Goal: Task Accomplishment & Management: Manage account settings

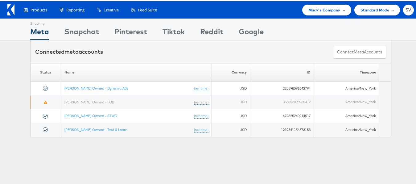
click at [308, 12] on span "Macy's Company" at bounding box center [324, 9] width 32 height 6
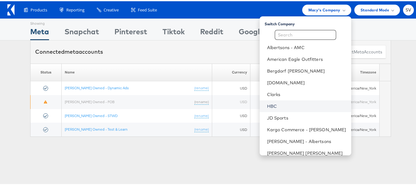
scroll to position [41, 0]
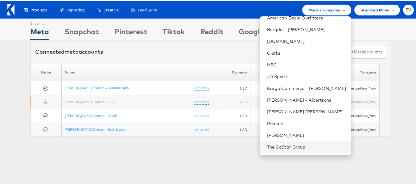
click at [281, 142] on li "The CoStar Group" at bounding box center [306, 146] width 92 height 12
click at [282, 146] on link "The CoStar Group" at bounding box center [306, 146] width 79 height 6
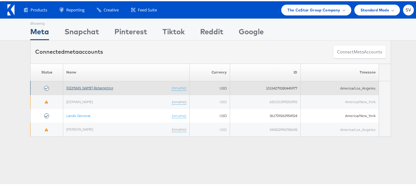
click at [93, 88] on link "[DOMAIN_NAME] Retargeting" at bounding box center [89, 86] width 47 height 5
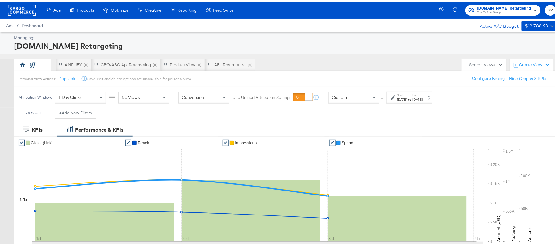
click at [403, 94] on label "Start:" at bounding box center [402, 94] width 10 height 4
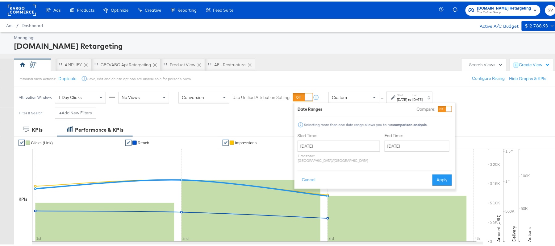
click at [407, 98] on div "Oct 1st 2025" at bounding box center [402, 98] width 10 height 5
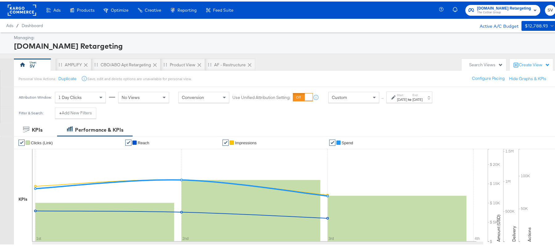
click at [407, 98] on div "[DATE]" at bounding box center [402, 98] width 10 height 5
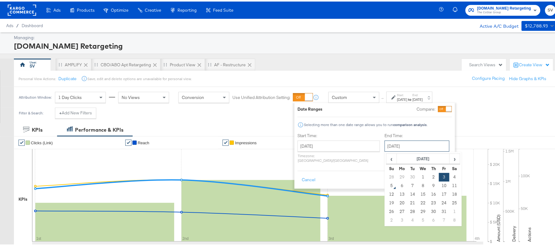
click at [384, 147] on input "October 3rd 2025" at bounding box center [416, 144] width 65 height 11
click at [449, 176] on td "4" at bounding box center [454, 176] width 10 height 9
type input "October 4th 2025"
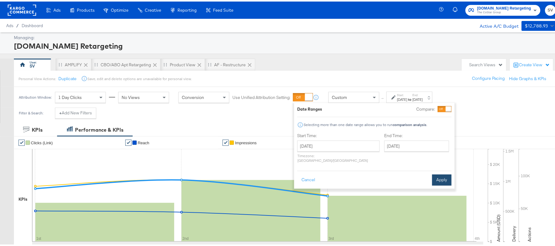
click at [443, 173] on button "Apply" at bounding box center [441, 178] width 19 height 11
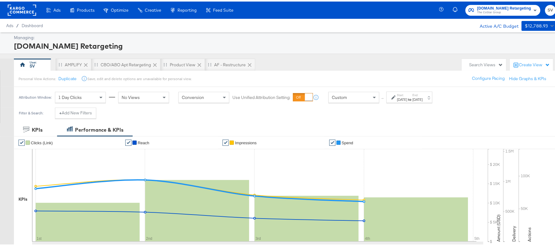
scroll to position [204, 0]
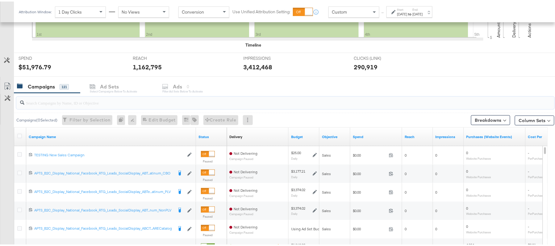
click at [104, 98] on input "search" at bounding box center [264, 99] width 481 height 12
paste input "APTS_B2C_Display_National_Facebook_RTG_Leads_SocialDisplay_Retargeting_Diamond_…"
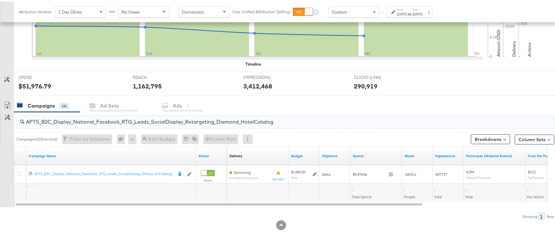
scroll to position [186, 0]
click at [361, 183] on div "$9,474.06 Total Spend" at bounding box center [376, 192] width 52 height 19
copy div "9,474.06"
click at [132, 125] on div "APTS_B2C_Display_National_Facebook_RTG_Leads_SocialDisplay_Retargeting_Diamond_…" at bounding box center [285, 120] width 538 height 12
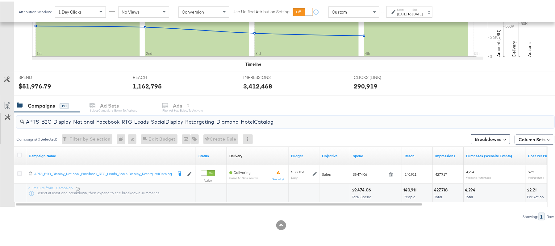
paste input "alwayson_Retargeting_DARE24_DiamondPlatinum"
click at [359, 185] on div "$14,353.93 Total Spend" at bounding box center [376, 192] width 52 height 19
copy div "$14,353.93"
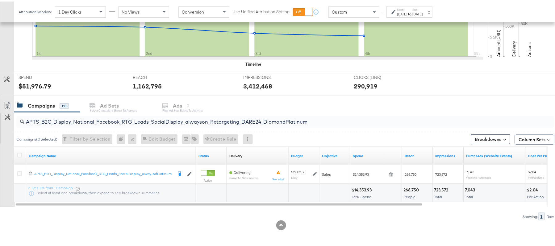
click at [147, 123] on input "APTS_B2C_Display_National_Facebook_RTG_Leads_SocialDisplay_alwayson_Retargeting…" at bounding box center [264, 118] width 481 height 12
paste input "FR_B2C_Display_National_Facebook_RTG_Leads_SocialDisplay_alwayson_Retargeting_FR"
click at [363, 189] on div "$2,625.89" at bounding box center [361, 189] width 21 height 6
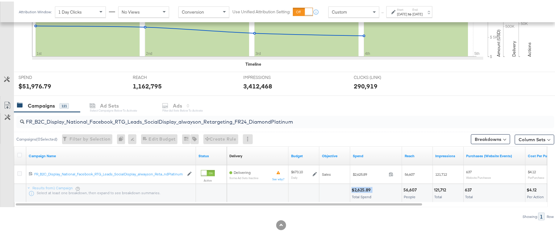
copy div "$2,625.89"
click at [172, 115] on input "FR_B2C_Display_National_Facebook_RTG_Leads_SocialDisplay_alwayson_Retargeting_F…" at bounding box center [264, 118] width 481 height 12
paste input "AF_B2C_Display_National_Facebook_RTG_Leads_SocialDisplay_alwayson_Retargeting_AF"
click at [364, 187] on div "$801.09" at bounding box center [360, 189] width 18 height 6
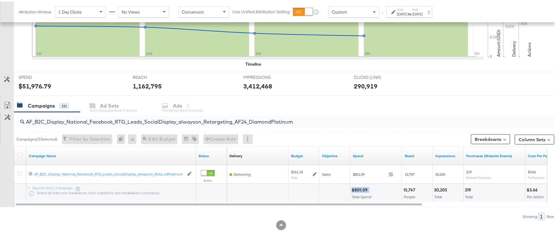
click at [364, 187] on div "$801.09" at bounding box center [360, 189] width 18 height 6
copy div "$801.09"
click at [109, 119] on input "AF_B2C_Display_National_Facebook_RTG_Leads_SocialDisplay_alwayson_Retargeting_A…" at bounding box center [264, 118] width 481 height 12
paste input "HL_B2C_Display_National_Facebook_RTG_Leads_SocialDisplay_alwayson_Retargeting_A…"
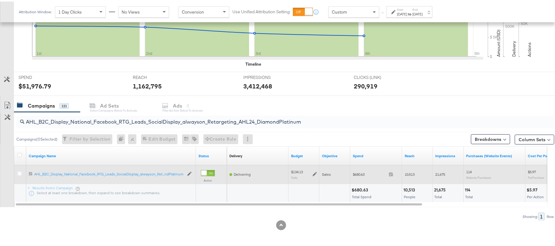
click at [362, 182] on div "$680.63 680.63" at bounding box center [376, 173] width 52 height 19
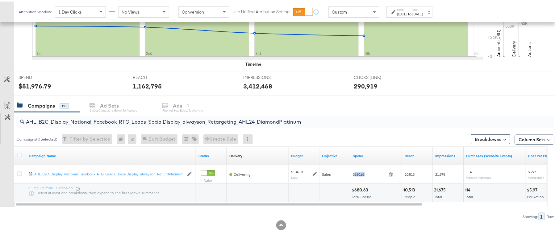
copy span "680.63"
click at [122, 123] on input "AHL_B2C_Display_National_Facebook_RTG_Leads_SocialDisplay_alwayson_Retargeting_…" at bounding box center [264, 118] width 481 height 12
paste input "PTS_B2C_Display_National_Facebook_PRO_Traffic_SocialDisplay_alwayson_ASC_DARE24…"
click at [361, 188] on div "$8,560.89" at bounding box center [362, 189] width 22 height 6
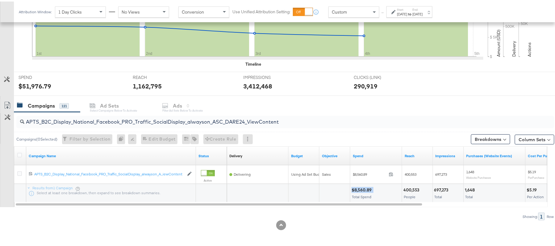
click at [361, 188] on div "$8,560.89" at bounding box center [362, 189] width 22 height 6
copy div "$8,560.89"
click at [114, 121] on input "APTS_B2C_Display_National_Facebook_PRO_Traffic_SocialDisplay_alwayson_ASC_DARE2…" at bounding box center [264, 118] width 481 height 12
paste input "Leads_SocialDisplay_alwayson_ASC_DARE24_Purchase"
click at [368, 186] on div "$6,281.92" at bounding box center [361, 189] width 20 height 6
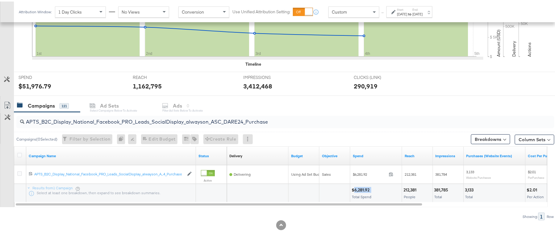
click at [368, 186] on div "$6,281.92" at bounding box center [361, 189] width 20 height 6
copy div "$6,281.92"
click at [126, 115] on input "APTS_B2C_Display_National_Facebook_PRO_Leads_SocialDisplay_alwayson_ASC_DARE24_…" at bounding box center [264, 118] width 481 height 12
paste input "F_B2C_Display_National_Facebook_PRO_Traffic_SocialDisplay_alwayson_ASC_AF24_Vie…"
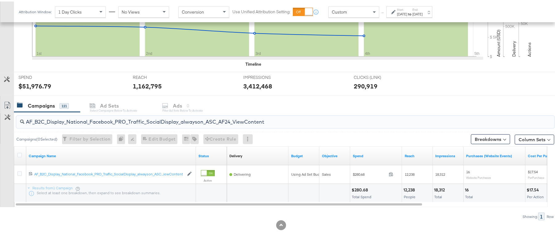
click at [359, 188] on div "$280.68" at bounding box center [360, 189] width 18 height 6
copy div "$280.68"
click at [110, 120] on input "AF_B2C_Display_National_Facebook_PRO_Traffic_SocialDisplay_alwayson_ASC_AF24_Vi…" at bounding box center [264, 118] width 481 height 12
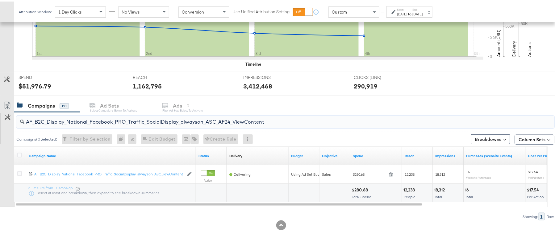
paste input "FR_B2C_Display_National_Facebook_PRO_Traffic_SocialDisplay_alwayson_ASC_FR"
click at [359, 188] on div "$1,530.03" at bounding box center [361, 189] width 21 height 6
copy div "$1,530.03"
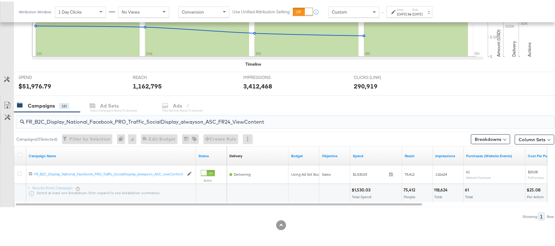
click at [117, 117] on input "FR_B2C_Display_National_Facebook_PRO_Traffic_SocialDisplay_alwayson_ASC_FR24_Vi…" at bounding box center [264, 118] width 481 height 12
paste input "AHL_B2C_Display_National_Facebook_PRO_Traffic_SocialDisplay_alwayson_ASC_AHL"
type input "AHL_B2C_Display_National_Facebook_PRO_Traffic_SocialDisplay_alwayson_ASC_AHL24_…"
click at [357, 190] on div "$346.52" at bounding box center [360, 189] width 18 height 6
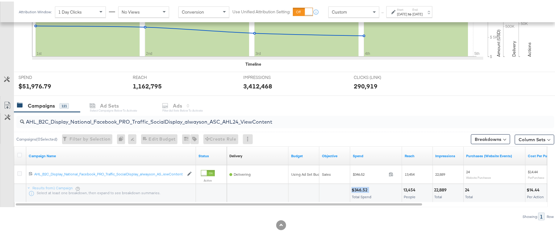
click at [357, 190] on div "$346.52" at bounding box center [360, 189] width 18 height 6
copy div "$346.52"
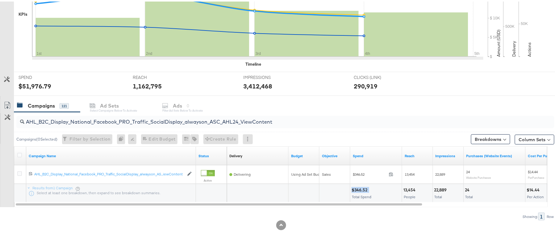
scroll to position [0, 0]
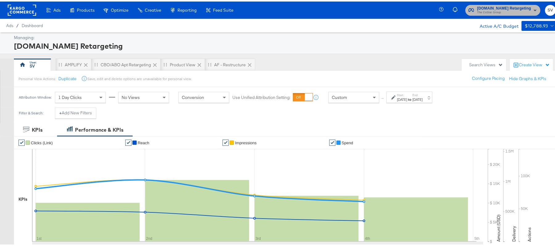
click at [508, 8] on span "[DOMAIN_NAME] Retargeting" at bounding box center [504, 7] width 54 height 6
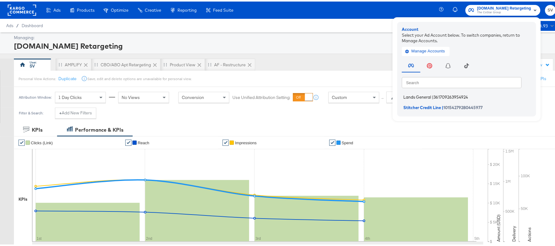
click at [422, 97] on span "Lands General" at bounding box center [417, 95] width 28 height 5
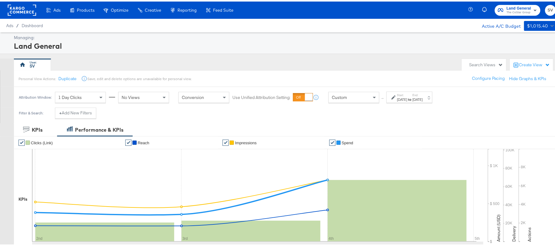
click at [412, 97] on strong "to" at bounding box center [409, 98] width 5 height 5
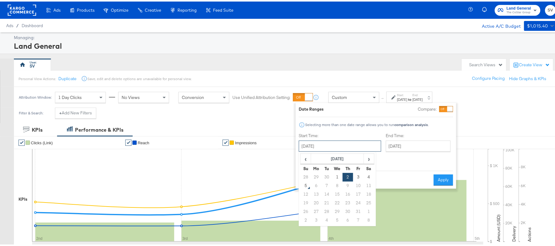
click at [337, 145] on input "October 2nd 2025" at bounding box center [340, 144] width 82 height 11
click at [337, 177] on td "1" at bounding box center [337, 176] width 10 height 9
type input "October 1st 2025"
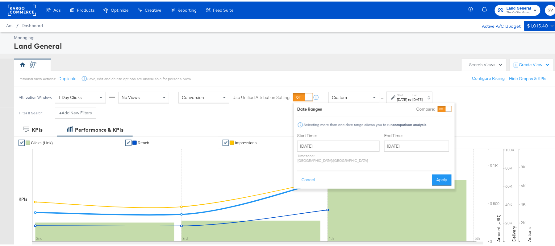
drag, startPoint x: 413, startPoint y: 137, endPoint x: 400, endPoint y: 151, distance: 18.6
click at [400, 151] on div "End Time: October 4th 2025 ‹ October 2025 › Su Mo Tu We Th Fr Sa 28 29 30 1 2 3…" at bounding box center [417, 147] width 67 height 33
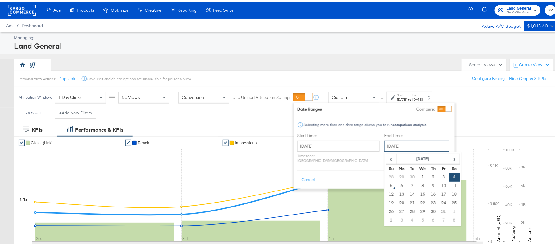
click at [407, 146] on input "October 4th 2025" at bounding box center [416, 144] width 65 height 11
click at [449, 179] on td "4" at bounding box center [454, 176] width 10 height 9
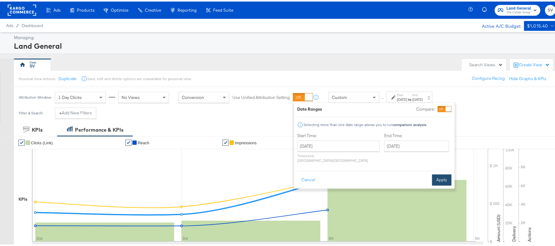
click at [436, 173] on button "Apply" at bounding box center [441, 178] width 19 height 11
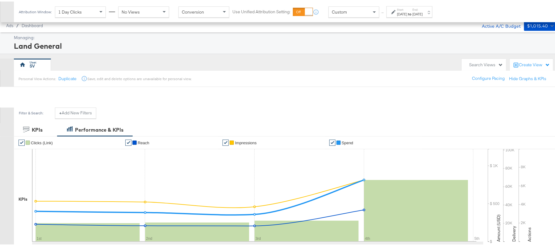
scroll to position [199, 0]
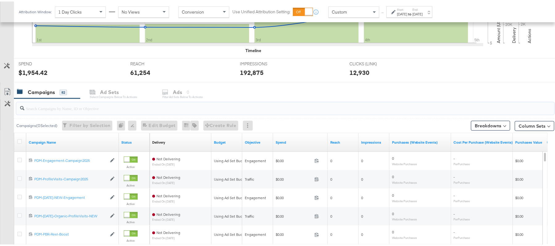
click at [133, 100] on input "search" at bounding box center [264, 104] width 481 height 12
paste input "B2C_LAND_KC_RT_Sig_24"
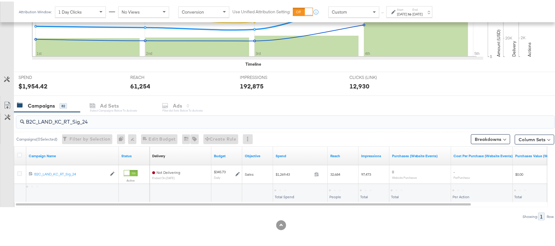
scroll to position [186, 0]
click at [283, 185] on div "$1,269.43 Total Spend" at bounding box center [300, 192] width 54 height 19
copy div "$1,269.43"
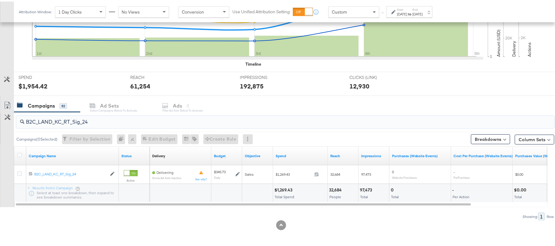
click at [125, 115] on input "B2C_LAND_KC_RT_Sig_24" at bounding box center [264, 118] width 481 height 12
paste input "B_Ecommerce_KC_Retargeting_LW&LOA_Traffic"
click at [284, 188] on div "$61.97" at bounding box center [281, 189] width 14 height 6
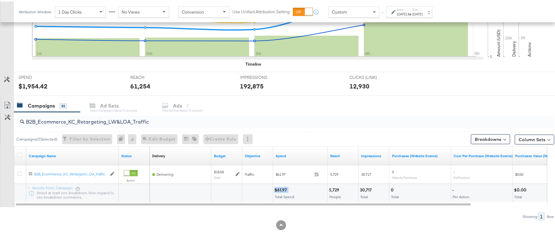
copy div "$61.97"
click at [134, 112] on input "B2B_Ecommerce_KC_Retargeting_LW&LOA_Traffic" at bounding box center [264, 118] width 481 height 12
paste input "KC_Retargeting_Prospects & Clients_Conversions"
click at [279, 188] on div "$62.83" at bounding box center [281, 189] width 15 height 6
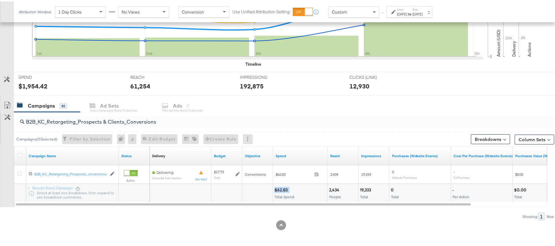
click at [279, 188] on div "$62.83" at bounding box center [281, 189] width 15 height 6
copy div "$62.83"
click at [126, 122] on input "B2B_KC_Retargeting_Prospects & Clients_Conversions" at bounding box center [264, 118] width 481 height 12
paste input "C_LAND_KC_Pros_Sig"
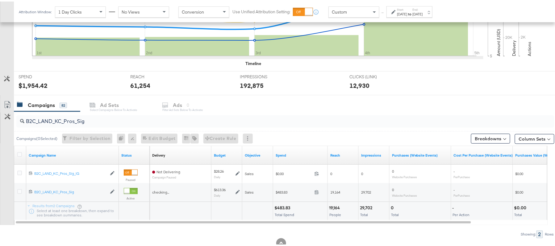
click at [279, 207] on div "$483.83" at bounding box center [283, 207] width 18 height 6
copy div "$483.83"
click at [112, 119] on input "B2C_LAND_KC_Pros_Sig" at bounding box center [264, 117] width 481 height 12
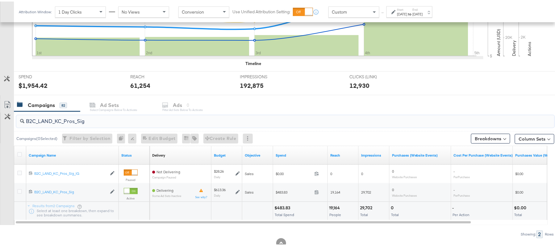
paste input "RT_Sig_24"
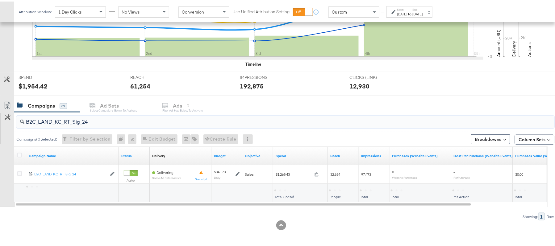
type input "B2C_LAND_KC_RT_Sig_24"
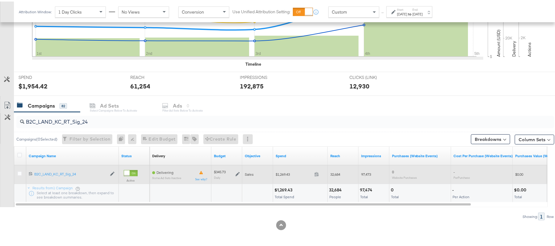
click at [239, 173] on icon at bounding box center [237, 173] width 4 height 4
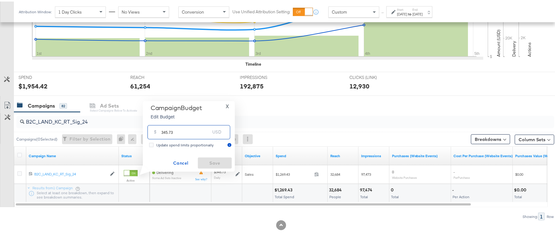
click at [195, 131] on input "345.73" at bounding box center [185, 128] width 49 height 13
paste input "$397.59"
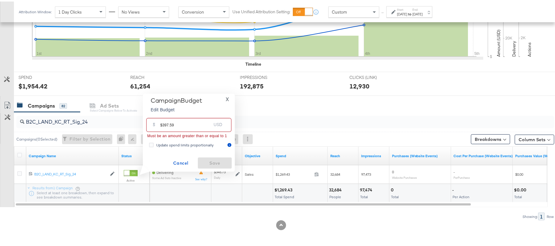
click at [163, 122] on input "$397.59" at bounding box center [185, 120] width 51 height 13
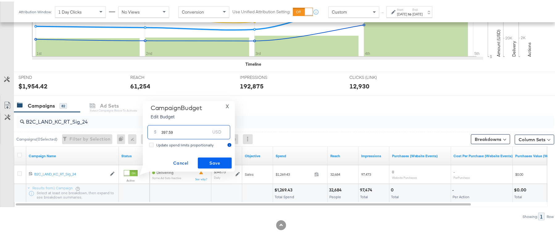
type input "397.59"
click at [211, 161] on span "Save" at bounding box center [214, 162] width 29 height 8
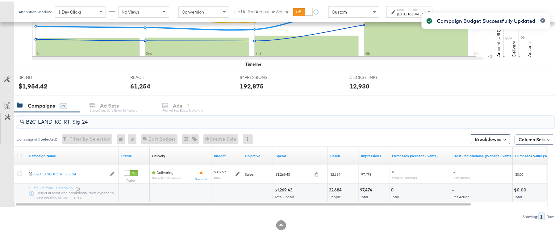
click at [114, 113] on input "B2C_LAND_KC_RT_Sig_24" at bounding box center [264, 118] width 481 height 12
paste input "B_Ecommerce_KC_Retargeting_LW&LOA_Traffic"
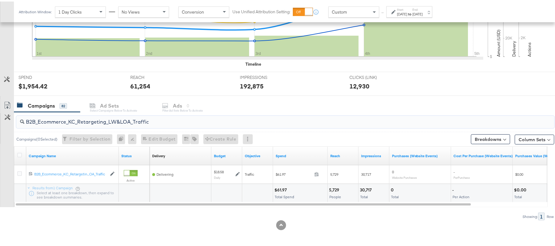
click at [95, 114] on input "B2B_Ecommerce_KC_Retargeting_LW&LOA_Traffic" at bounding box center [264, 118] width 481 height 12
paste input "KC_Retargeting_Prospects & Clients_Conversions"
click at [138, 121] on input "B2B_KC_Retargeting_Prospects & Clients_Conversions" at bounding box center [264, 118] width 481 height 12
paste input "C_LAND_KC_Pros_Sig"
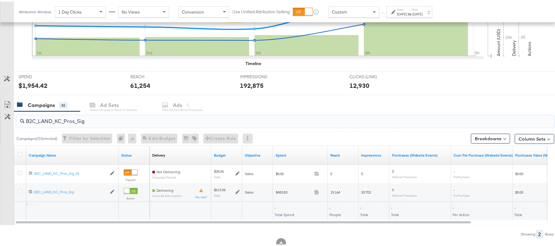
type input "B2C_LAND_KC_Pros_Sig"
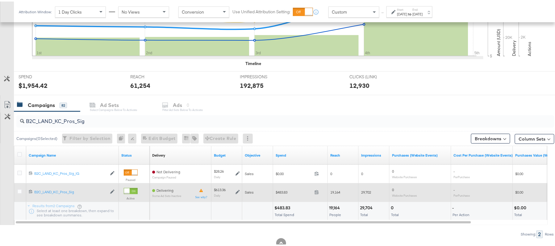
click at [236, 193] on icon at bounding box center [237, 191] width 4 height 4
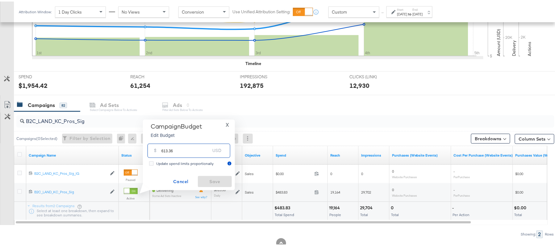
click at [185, 147] on input "613.36" at bounding box center [185, 146] width 49 height 13
paste input "$736.03"
click at [163, 142] on input "$736.03" at bounding box center [185, 139] width 51 height 13
type input "736.03"
click at [205, 178] on span "Save" at bounding box center [214, 180] width 29 height 8
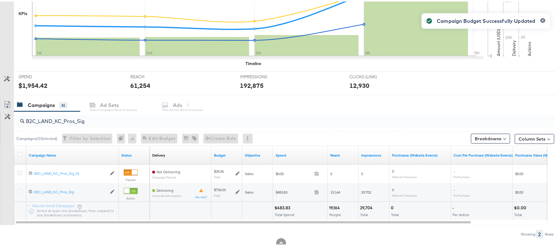
scroll to position [0, 0]
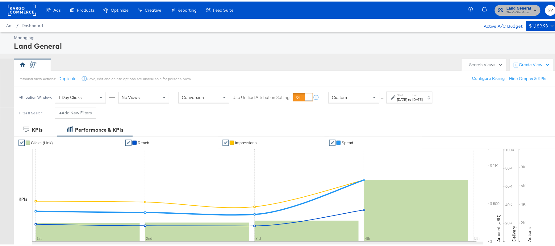
click at [510, 7] on span "Land General" at bounding box center [518, 7] width 25 height 6
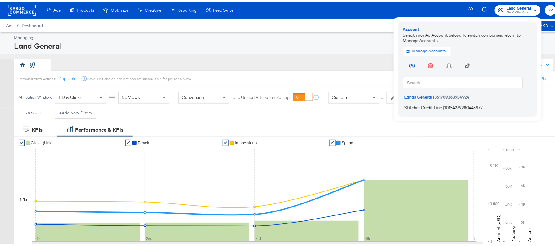
click at [418, 105] on span "Stitcher Credit Line" at bounding box center [423, 105] width 38 height 5
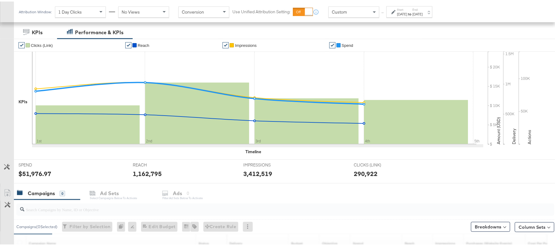
scroll to position [98, 0]
click at [76, 209] on input "search" at bounding box center [264, 205] width 481 height 12
paste input "APTS_B2C_Display_National_Facebook_RTG_Leads_SocialDisplay_Retargeting_Diamond_…"
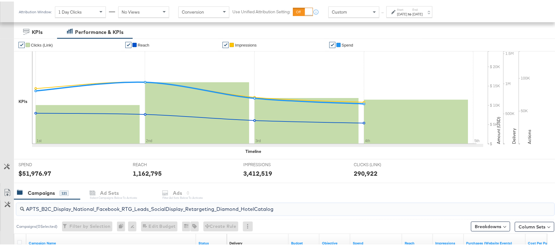
type input "APTS_B2C_Display_National_Facebook_RTG_Leads_SocialDisplay_Retargeting_Diamond_…"
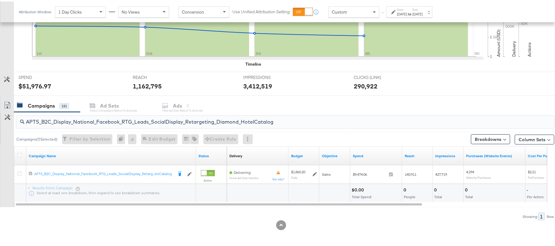
scroll to position [0, 0]
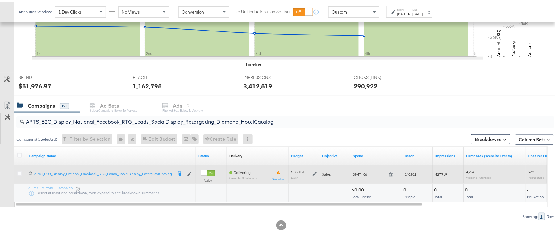
click at [316, 172] on icon at bounding box center [314, 173] width 4 height 4
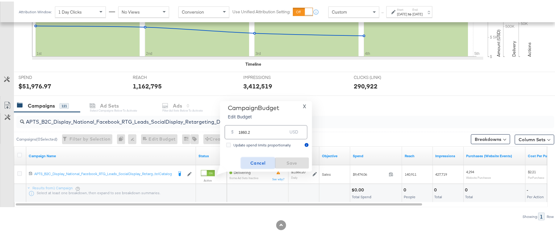
click at [260, 158] on span "Cancel" at bounding box center [257, 162] width 29 height 8
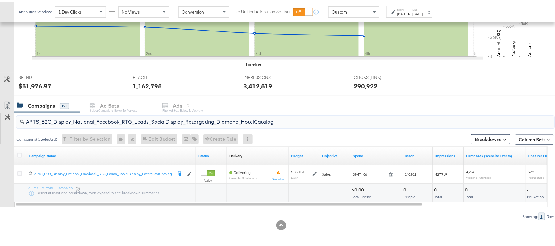
click at [127, 112] on input "APTS_B2C_Display_National_Facebook_RTG_Leads_SocialDisplay_Retargeting_Diamond_…" at bounding box center [264, 118] width 481 height 12
paste input "alwayson_Retargeting_DARE24_DiamondPlatinum"
type input "APTS_B2C_Display_National_Facebook_RTG_Leads_SocialDisplay_alwayson_Retargeting…"
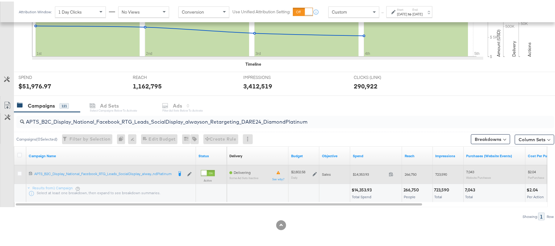
click at [315, 173] on icon at bounding box center [314, 173] width 4 height 4
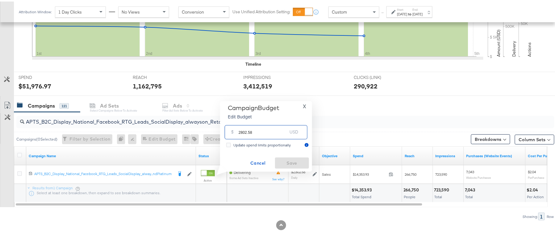
click at [261, 131] on input "2802.58" at bounding box center [262, 128] width 49 height 13
paste input "$2,522.32"
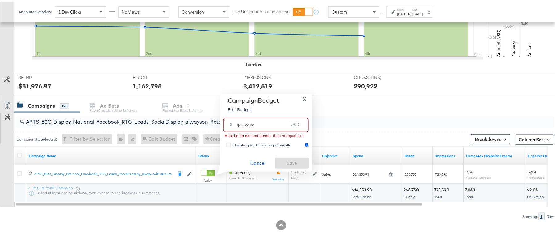
click at [242, 122] on input "$2,522.32" at bounding box center [262, 120] width 51 height 13
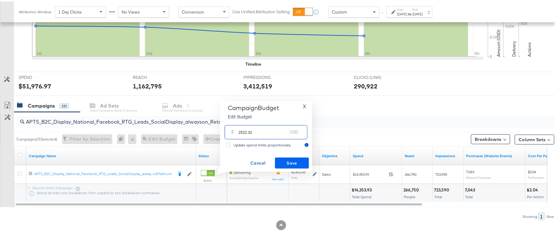
type input "2522.32"
click at [283, 158] on span "Save" at bounding box center [291, 162] width 29 height 8
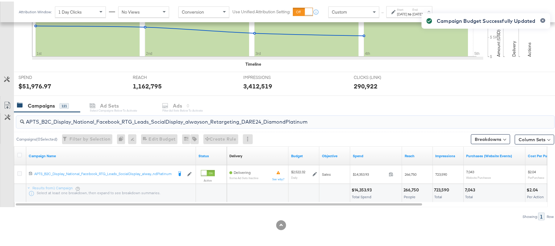
click at [94, 115] on input "APTS_B2C_Display_National_Facebook_RTG_Leads_SocialDisplay_alwayson_Retargeting…" at bounding box center [264, 118] width 481 height 12
paste input "FR_B2C_Display_National_Facebook_RTG_Leads_SocialDisplay_alwayson_Retargeting_FR"
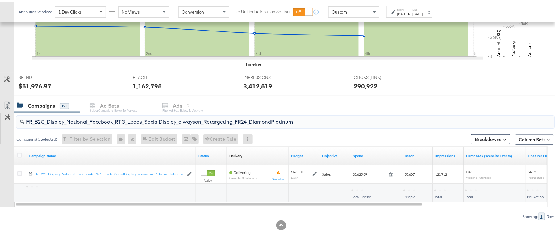
type input "FR_B2C_Display_National_Facebook_RTG_Leads_SocialDisplay_alwayson_Retargeting_F…"
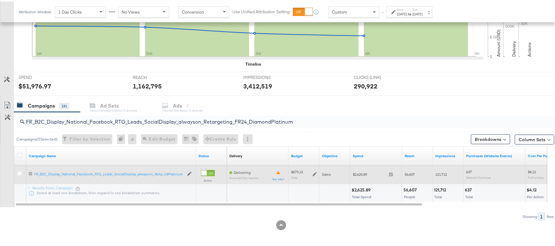
click at [315, 174] on icon at bounding box center [314, 173] width 4 height 4
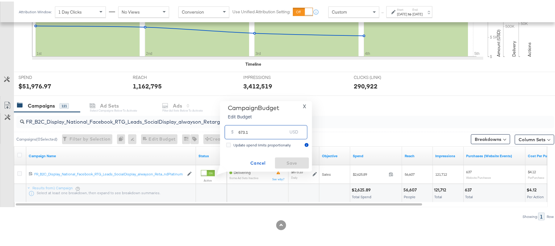
click at [262, 134] on input "673.1" at bounding box center [262, 128] width 49 height 13
paste input "$605.79"
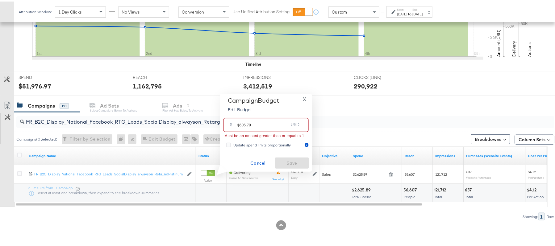
click at [240, 122] on input "$605.79" at bounding box center [262, 120] width 51 height 13
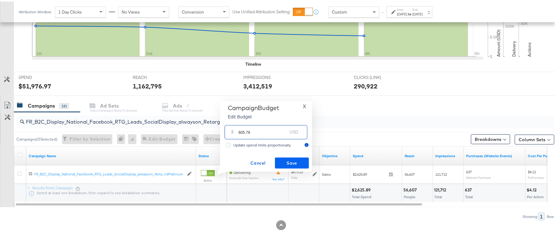
type input "605.79"
click at [289, 164] on span "Save" at bounding box center [291, 162] width 29 height 8
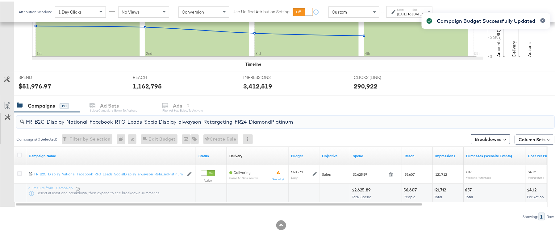
click at [111, 119] on input "FR_B2C_Display_National_Facebook_RTG_Leads_SocialDisplay_alwayson_Retargeting_F…" at bounding box center [264, 118] width 481 height 12
paste input "AF_B2C_Display_National_Facebook_RTG_Leads_SocialDisplay_alwayson_Retargeting_AF"
type input "AF_B2C_Display_National_Facebook_RTG_Leads_SocialDisplay_alwayson_Retargeting_A…"
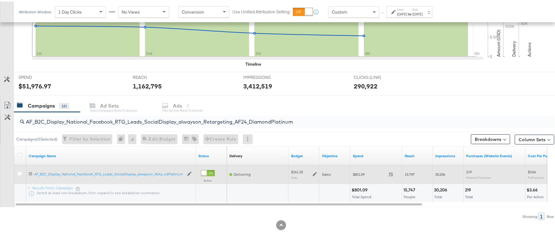
click at [311, 173] on div "$161.18 Daily" at bounding box center [304, 173] width 26 height 10
click at [313, 173] on icon at bounding box center [314, 173] width 4 height 4
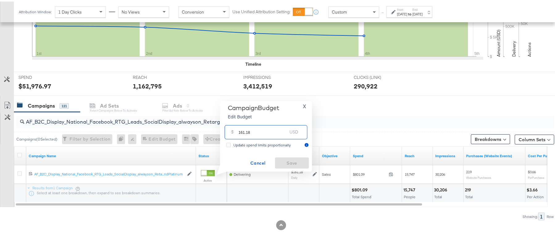
click at [268, 130] on input "161.18" at bounding box center [262, 128] width 49 height 13
paste input "$167.71"
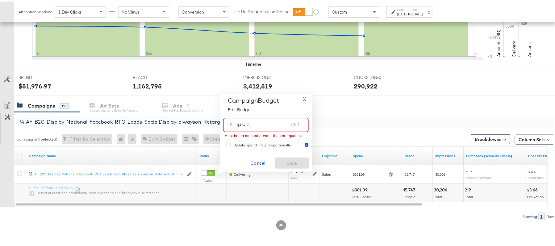
click at [239, 123] on input "$167.71" at bounding box center [262, 120] width 51 height 13
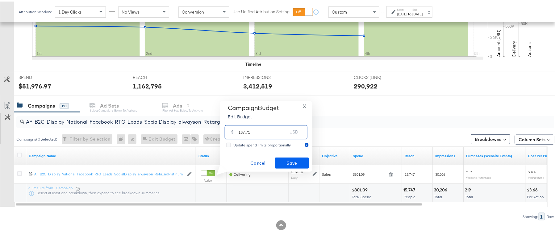
type input "167.71"
click at [294, 162] on span "Save" at bounding box center [291, 162] width 29 height 8
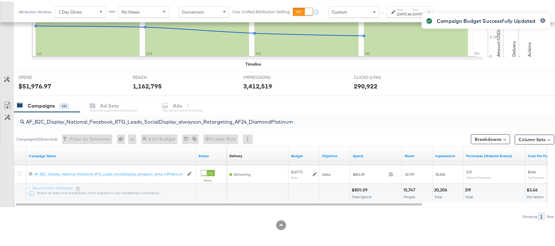
click at [97, 120] on input "AF_B2C_Display_National_Facebook_RTG_Leads_SocialDisplay_alwayson_Retargeting_A…" at bounding box center [264, 118] width 481 height 12
paste input "HL_B2C_Display_National_Facebook_RTG_Leads_SocialDisplay_alwayson_Retargeting_A…"
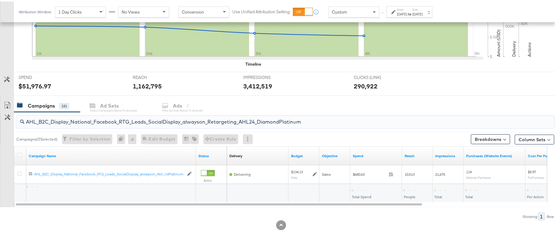
type input "AHL_B2C_Display_National_Facebook_RTG_Leads_SocialDisplay_alwayson_Retargeting_…"
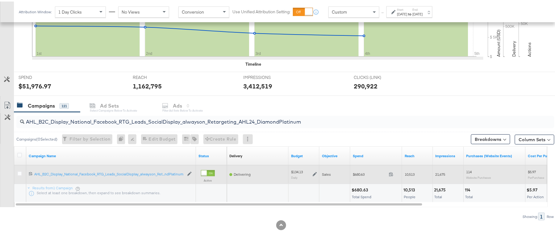
click at [316, 173] on icon at bounding box center [314, 173] width 4 height 4
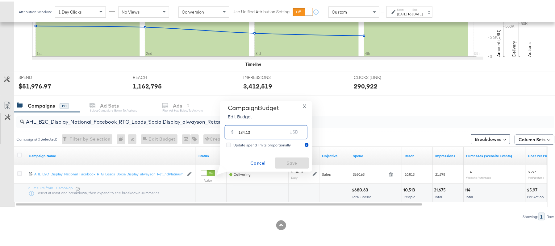
click at [268, 133] on input "134.13" at bounding box center [262, 128] width 49 height 13
paste input "$139.3"
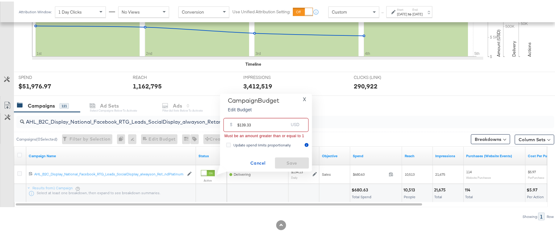
click at [239, 122] on input "$139.33" at bounding box center [262, 120] width 51 height 13
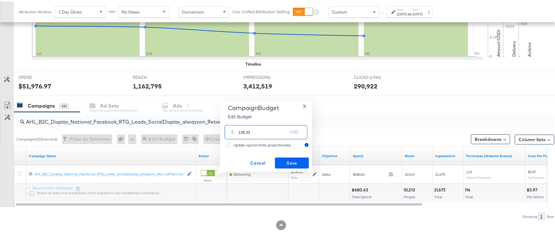
type input "139.33"
click at [289, 157] on button "Save" at bounding box center [292, 161] width 34 height 11
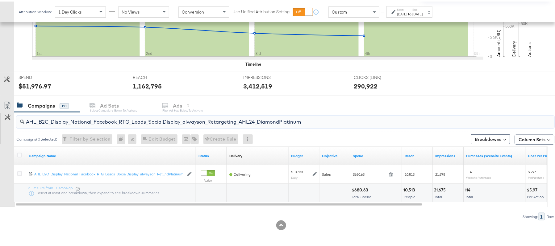
click at [85, 115] on input "AHL_B2C_Display_National_Facebook_RTG_Leads_SocialDisplay_alwayson_Retargeting_…" at bounding box center [264, 118] width 481 height 12
paste input "PTS_B2C_Display_National_Facebook_PRO_Traffic_SocialDisplay_alwayson_ASC_DARE24…"
type input "APTS_B2C_Display_National_Facebook_PRO_Traffic_SocialDisplay_alwayson_ASC_DARE2…"
click at [20, 153] on icon at bounding box center [19, 153] width 5 height 5
click at [0, 0] on input "checkbox" at bounding box center [0, 0] width 0 height 0
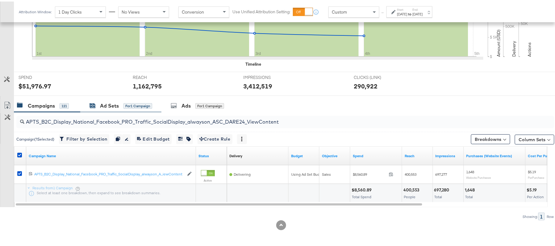
click at [99, 105] on div "Ad Sets for 1 Campaign" at bounding box center [120, 104] width 63 height 7
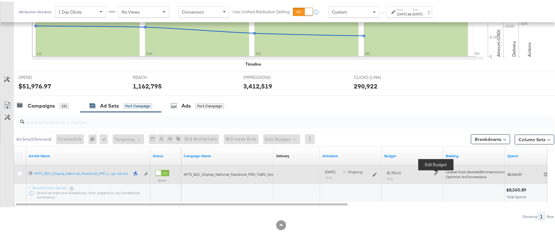
click at [436, 172] on icon at bounding box center [436, 172] width 4 height 4
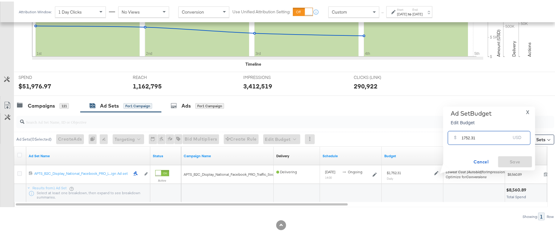
click at [475, 137] on input "1752.31" at bounding box center [485, 133] width 49 height 13
paste input "$1,973.99"
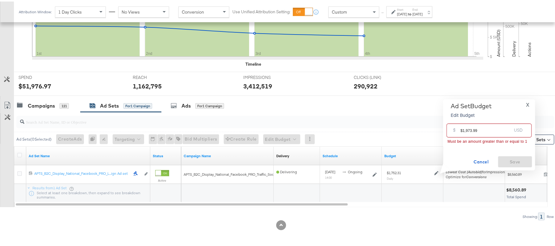
click at [466, 129] on input "$1,973.99" at bounding box center [485, 126] width 51 height 13
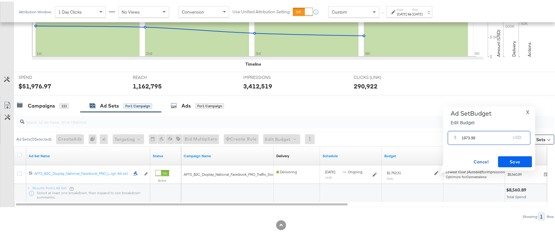
type input "1973.99"
click at [509, 159] on span "Save" at bounding box center [514, 161] width 29 height 8
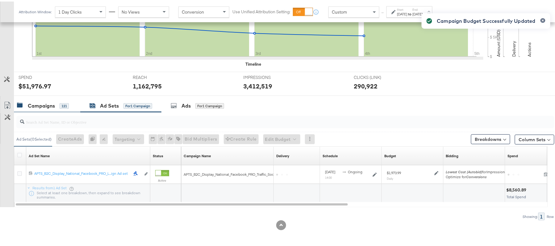
click at [38, 104] on div "Campaigns" at bounding box center [41, 104] width 27 height 7
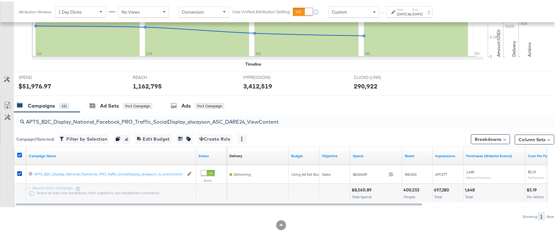
click at [20, 153] on icon at bounding box center [19, 153] width 5 height 5
click at [0, 0] on input "checkbox" at bounding box center [0, 0] width 0 height 0
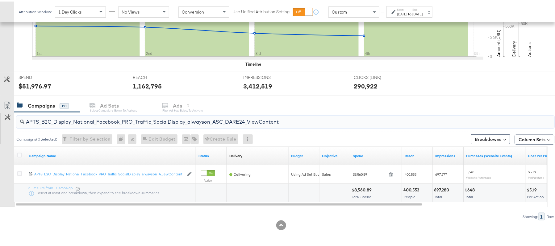
click at [91, 118] on input "APTS_B2C_Display_National_Facebook_PRO_Traffic_SocialDisplay_alwayson_ASC_DARE2…" at bounding box center [264, 118] width 481 height 12
paste input "Leads_SocialDisplay_alwayson_ASC_DARE24_Purchase"
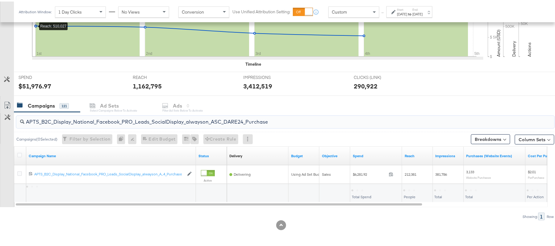
type input "APTS_B2C_Display_National_Facebook_PRO_Leads_SocialDisplay_alwayson_ASC_DARE24_…"
click at [19, 153] on icon at bounding box center [19, 153] width 5 height 5
click at [0, 0] on input "checkbox" at bounding box center [0, 0] width 0 height 0
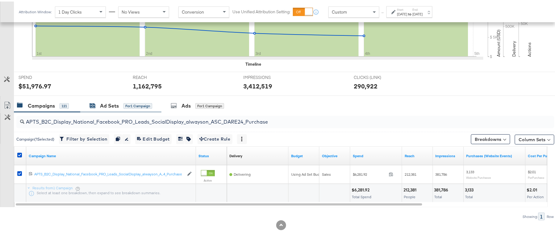
click at [115, 101] on div "Ad Sets" at bounding box center [109, 104] width 19 height 7
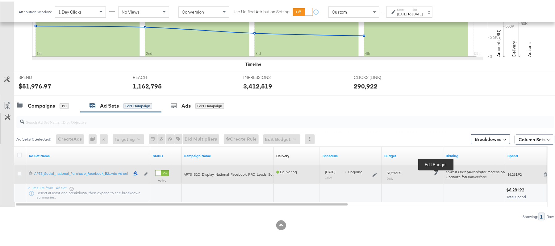
click at [437, 172] on icon at bounding box center [436, 172] width 4 height 4
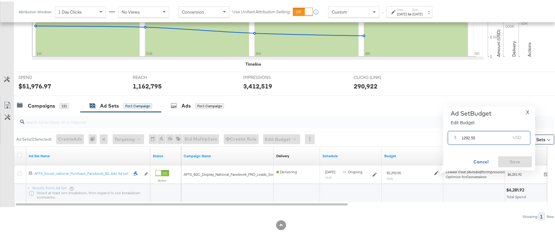
click at [476, 128] on input "1292.55" at bounding box center [485, 133] width 49 height 13
paste input "$1,454.38"
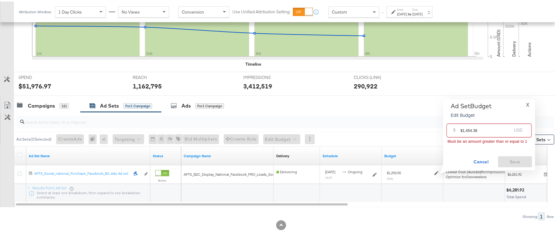
click at [465, 129] on input "$1,454.38" at bounding box center [485, 126] width 51 height 13
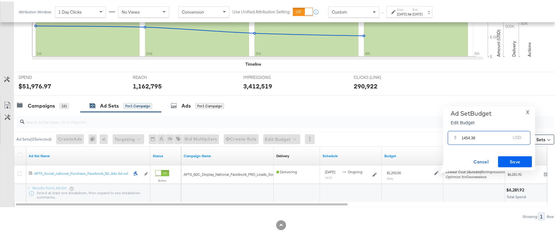
type input "1454.38"
click at [515, 159] on span "Save" at bounding box center [514, 161] width 29 height 8
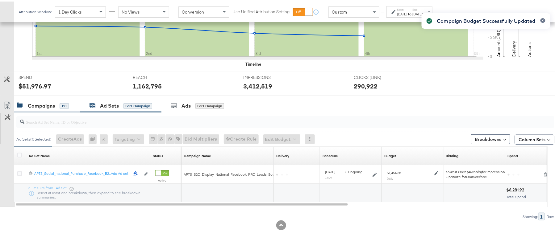
click at [46, 103] on div "Campaigns" at bounding box center [41, 104] width 27 height 7
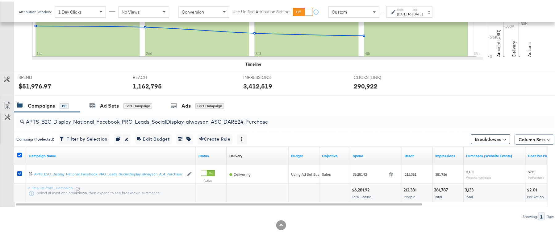
click at [19, 154] on icon at bounding box center [19, 153] width 5 height 5
click at [0, 0] on input "checkbox" at bounding box center [0, 0] width 0 height 0
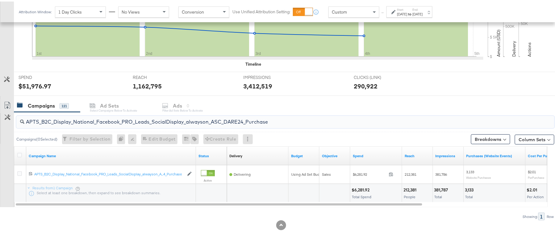
click at [79, 118] on input "APTS_B2C_Display_National_Facebook_PRO_Leads_SocialDisplay_alwayson_ASC_DARE24_…" at bounding box center [264, 118] width 481 height 12
paste input "F_B2C_Display_National_Facebook_PRO_Traffic_SocialDisplay_alwayson_ASC_AF24_Vie…"
type input "AF_B2C_Display_National_Facebook_PRO_Traffic_SocialDisplay_alwayson_ASC_AF24_Vi…"
click at [20, 155] on icon at bounding box center [19, 153] width 5 height 5
click at [0, 0] on input "checkbox" at bounding box center [0, 0] width 0 height 0
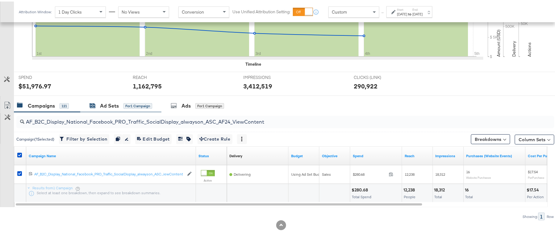
click at [102, 104] on div "Ad Sets" at bounding box center [109, 104] width 19 height 7
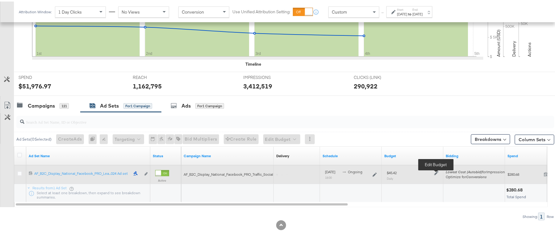
click at [437, 172] on icon at bounding box center [436, 172] width 4 height 4
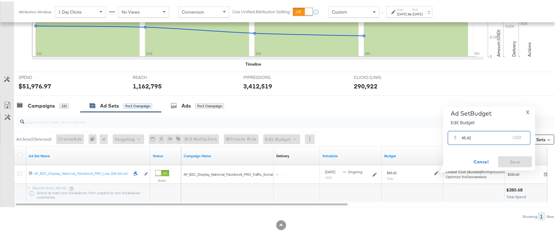
click at [474, 136] on input "45.42" at bounding box center [485, 133] width 49 height 13
paste input "$38.61"
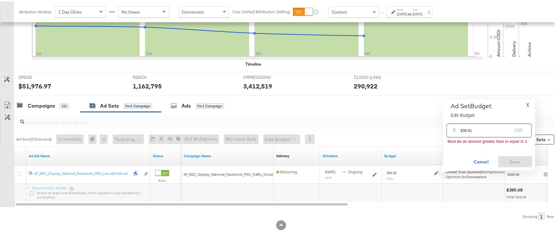
click at [462, 128] on input "$38.61" at bounding box center [485, 126] width 51 height 13
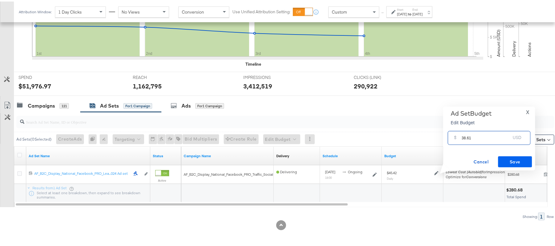
type input "38.61"
click at [525, 156] on button "Save" at bounding box center [515, 160] width 34 height 11
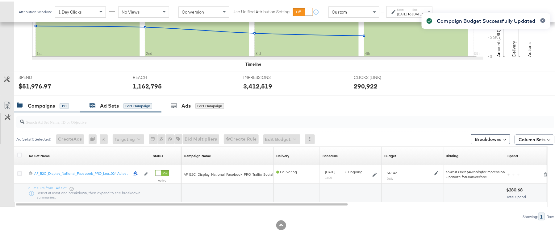
click at [54, 105] on div "Campaigns" at bounding box center [41, 104] width 27 height 7
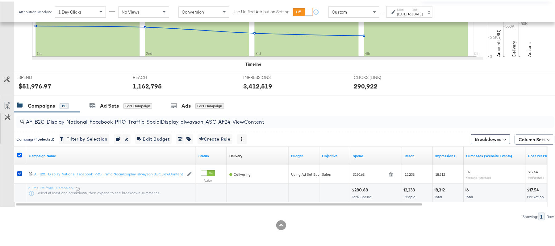
click at [20, 153] on icon at bounding box center [19, 153] width 5 height 5
click at [0, 0] on input "checkbox" at bounding box center [0, 0] width 0 height 0
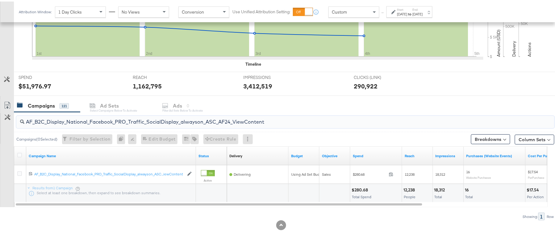
click at [106, 124] on input "AF_B2C_Display_National_Facebook_PRO_Traffic_SocialDisplay_alwayson_ASC_AF24_Vi…" at bounding box center [264, 118] width 481 height 12
paste input "FR_B2C_Display_National_Facebook_PRO_Traffic_SocialDisplay_alwayson_ASC_FR"
type input "FR_B2C_Display_National_Facebook_PRO_Traffic_SocialDisplay_alwayson_ASC_FR24_Vi…"
click at [20, 154] on icon at bounding box center [19, 153] width 5 height 5
click at [0, 0] on input "checkbox" at bounding box center [0, 0] width 0 height 0
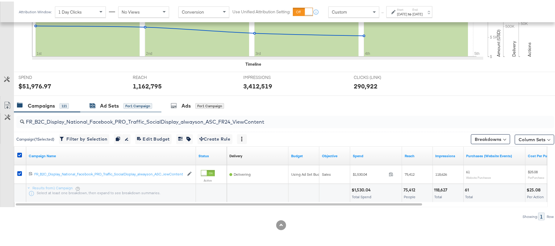
click at [96, 107] on div "Ad Sets for 1 Campaign" at bounding box center [120, 104] width 63 height 7
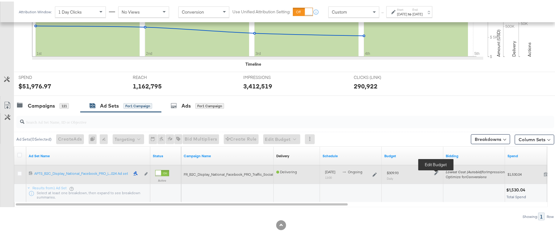
click at [437, 171] on icon at bounding box center [436, 172] width 4 height 4
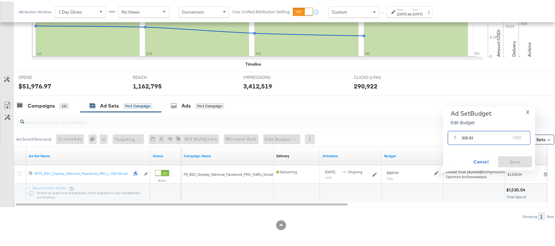
click at [481, 139] on input "309.93" at bounding box center [485, 133] width 49 height 13
paste input "$325.4"
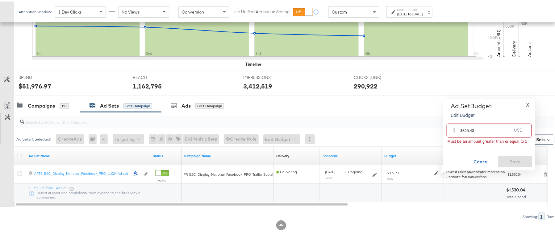
click at [462, 129] on input "$325.43" at bounding box center [485, 126] width 51 height 13
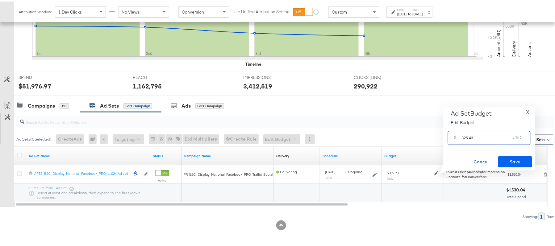
type input "325.43"
click at [511, 159] on span "Save" at bounding box center [514, 161] width 29 height 8
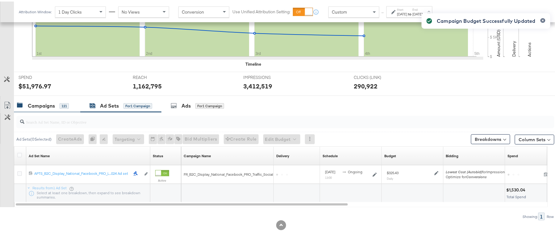
click at [51, 101] on div "Campaigns" at bounding box center [41, 104] width 27 height 7
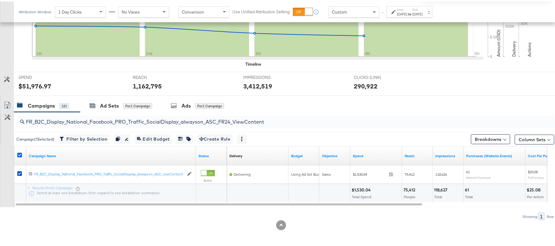
click at [20, 152] on icon at bounding box center [19, 153] width 5 height 5
click at [0, 0] on input "checkbox" at bounding box center [0, 0] width 0 height 0
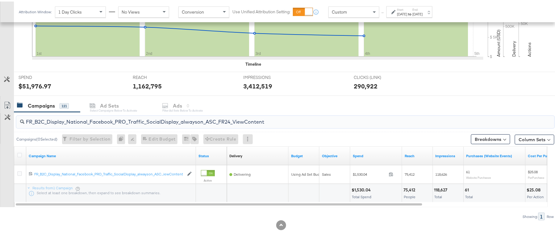
click at [85, 120] on input "FR_B2C_Display_National_Facebook_PRO_Traffic_SocialDisplay_alwayson_ASC_FR24_Vi…" at bounding box center [264, 118] width 481 height 12
paste input "AHL_B2C_Display_National_Facebook_PRO_Traffic_SocialDisplay_alwayson_ASC_AHL"
type input "AHL_B2C_Display_National_Facebook_PRO_Traffic_SocialDisplay_alwayson_ASC_AHL24_…"
click at [18, 155] on icon at bounding box center [19, 153] width 5 height 5
click at [0, 0] on input "checkbox" at bounding box center [0, 0] width 0 height 0
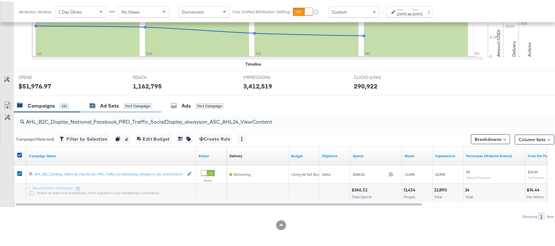
click at [102, 104] on div "Ad Sets" at bounding box center [109, 104] width 19 height 7
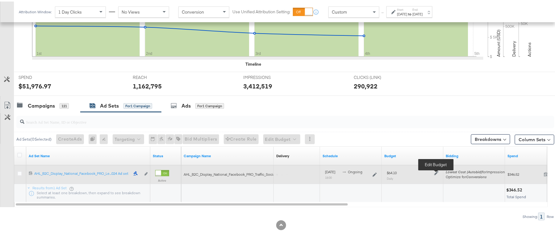
click at [437, 172] on icon at bounding box center [436, 172] width 4 height 4
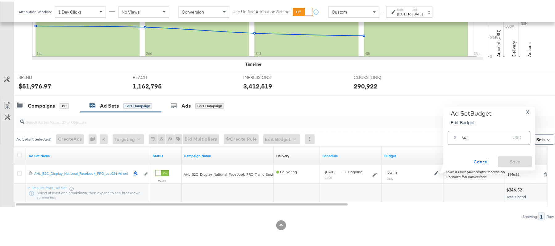
click at [471, 136] on input "64.1" at bounding box center [485, 133] width 49 height 13
paste input "$54.49"
click at [463, 130] on input "$54.49" at bounding box center [485, 126] width 51 height 13
type input "54.49"
click at [511, 158] on span "Save" at bounding box center [514, 161] width 29 height 8
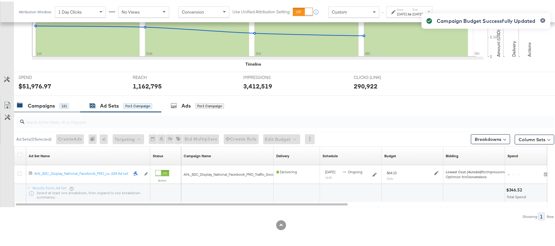
click at [62, 105] on div "121" at bounding box center [64, 105] width 9 height 6
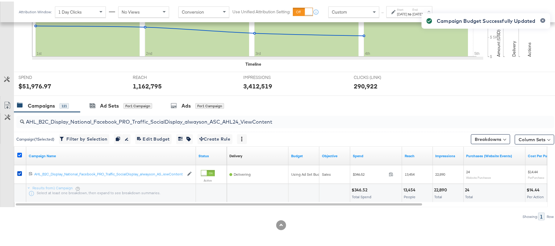
click at [20, 155] on icon at bounding box center [19, 153] width 5 height 5
click at [0, 0] on input "checkbox" at bounding box center [0, 0] width 0 height 0
